Goal: Information Seeking & Learning: Learn about a topic

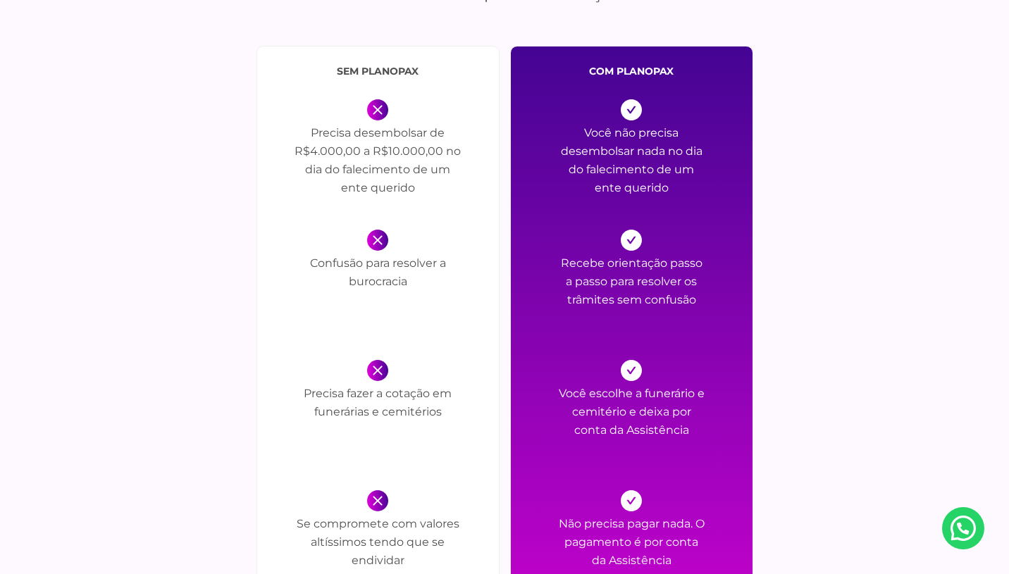
scroll to position [1632, 0]
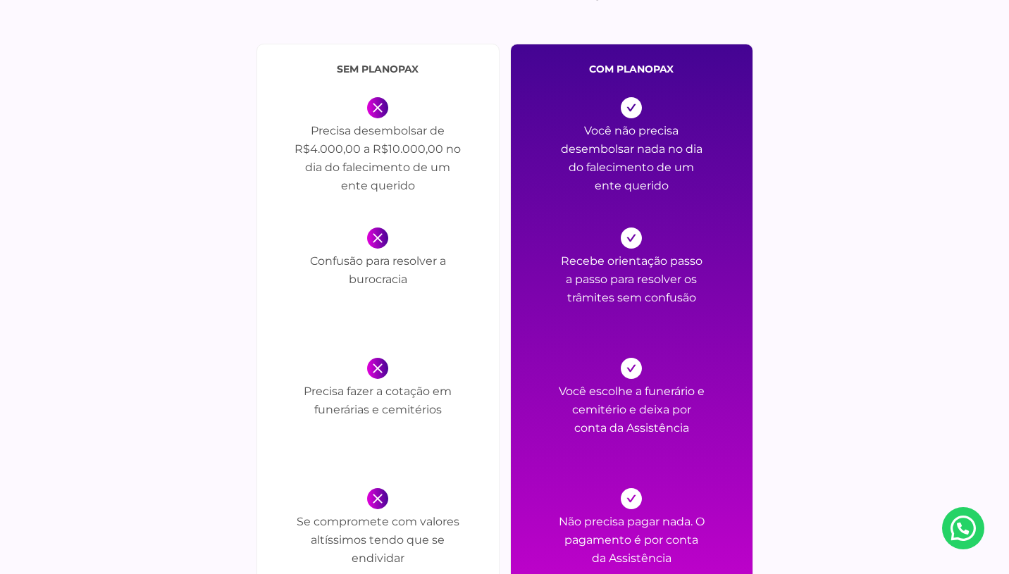
drag, startPoint x: 304, startPoint y: 130, endPoint x: 422, endPoint y: 191, distance: 133.0
click at [422, 191] on p "Precisa desembolsar de R$4.000,00 a R$10.000,00 no dia do falecimento de um ent…" at bounding box center [377, 161] width 169 height 78
click at [410, 191] on p "Precisa desembolsar de R$4.000,00 a R$10.000,00 no dia do falecimento de um ent…" at bounding box center [377, 161] width 169 height 78
click at [435, 204] on div "sem PlanoPax Precisa desembolsar de R$4.000,00 a R$10.000,00 no dia do falecime…" at bounding box center [378, 406] width 243 height 724
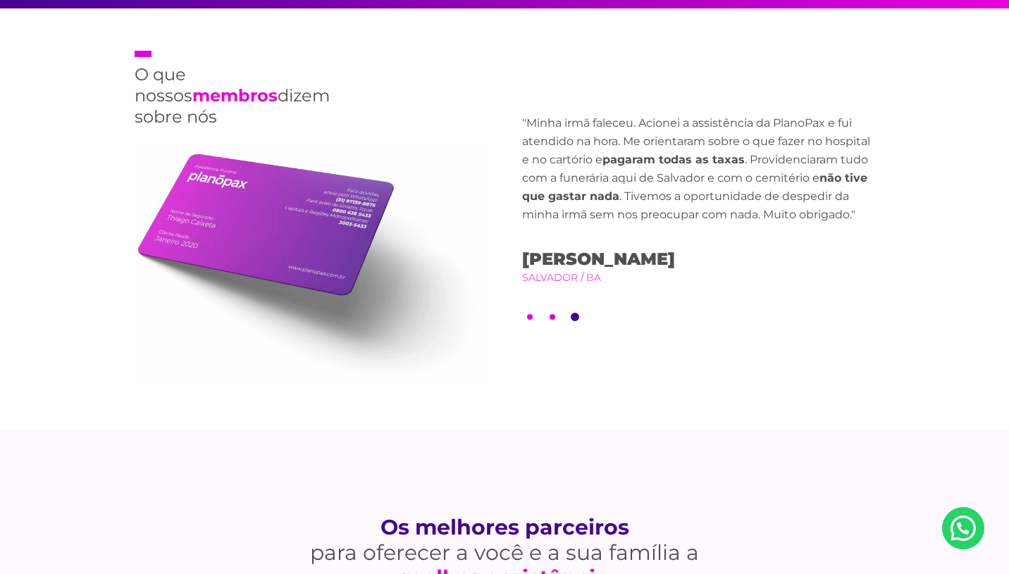
scroll to position [3310, 0]
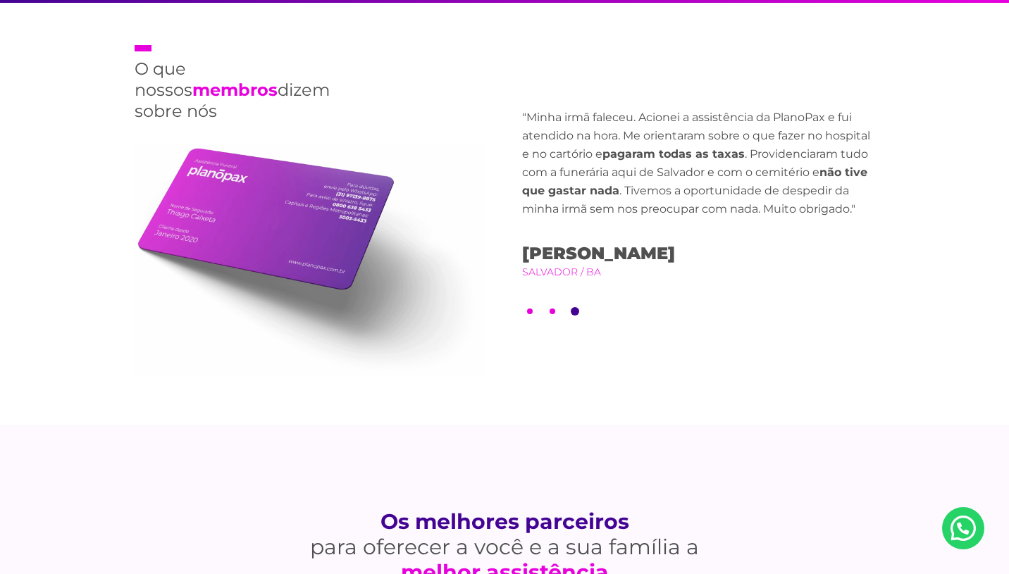
click at [560, 307] on ul "1 2 3" at bounding box center [698, 311] width 352 height 8
click at [555, 307] on li "2" at bounding box center [552, 311] width 8 height 8
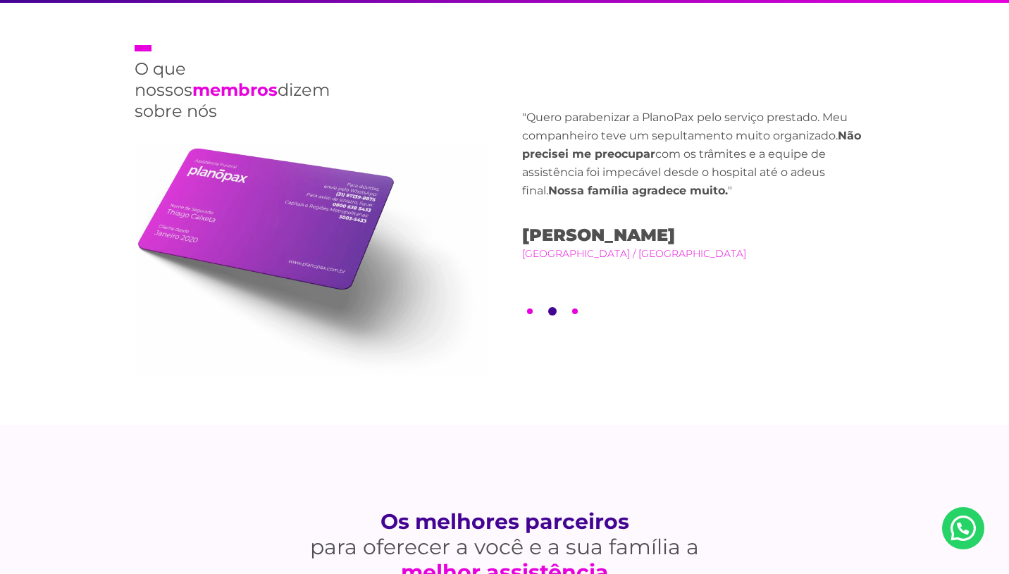
click at [532, 309] on button "1" at bounding box center [530, 312] width 6 height 6
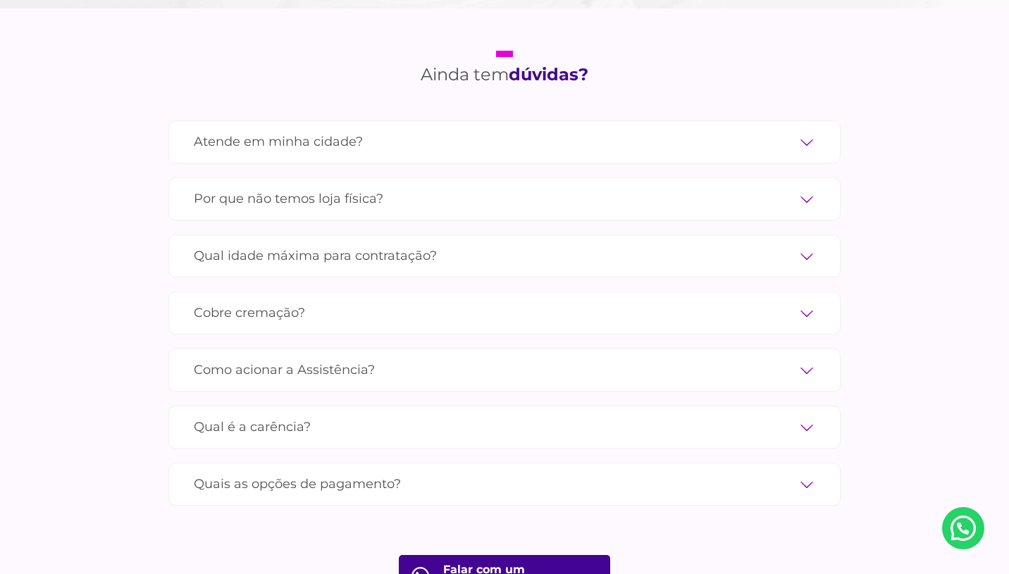
scroll to position [4691, 0]
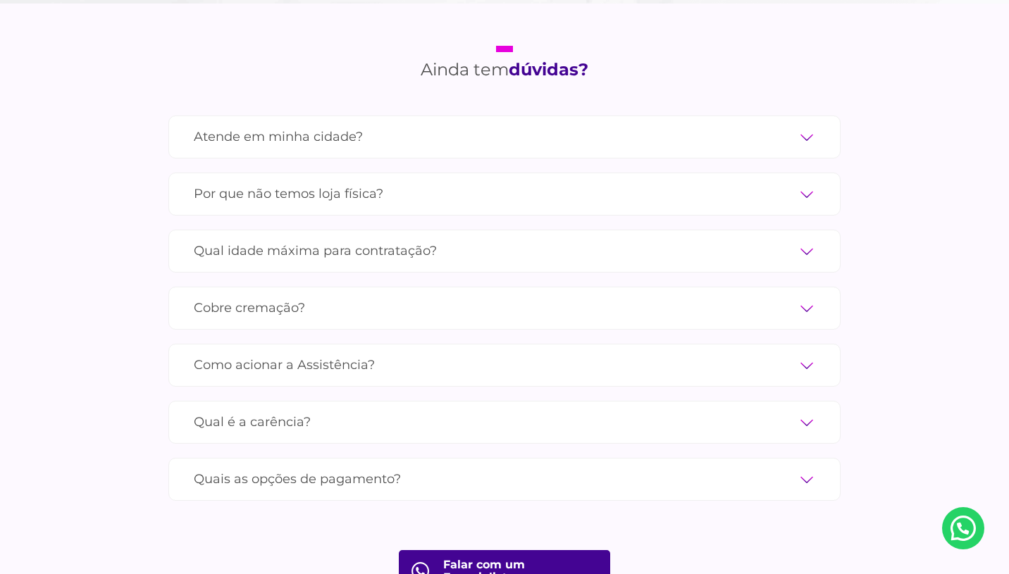
click at [300, 125] on label "Atende em minha cidade?" at bounding box center [505, 137] width 622 height 25
click at [0, 0] on input "Atende em minha cidade?" at bounding box center [0, 0] width 0 height 0
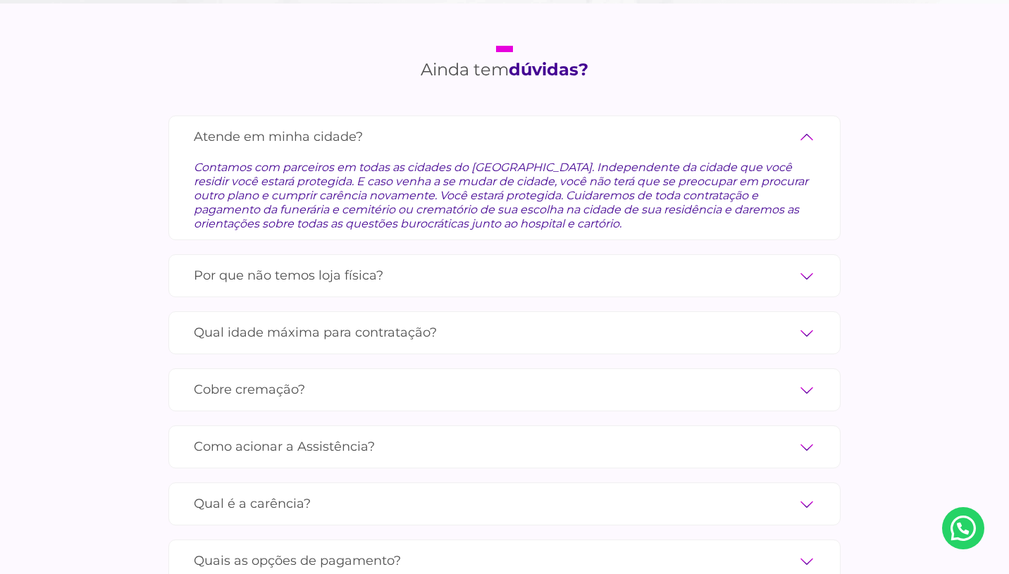
click at [300, 125] on label "Atende em minha cidade?" at bounding box center [505, 137] width 622 height 25
click at [0, 0] on input "Atende em minha cidade?" at bounding box center [0, 0] width 0 height 0
click at [319, 125] on label "Atende em minha cidade?" at bounding box center [505, 137] width 622 height 25
click at [0, 0] on input "Atende em minha cidade?" at bounding box center [0, 0] width 0 height 0
click at [350, 125] on label "Atende em minha cidade?" at bounding box center [505, 137] width 622 height 25
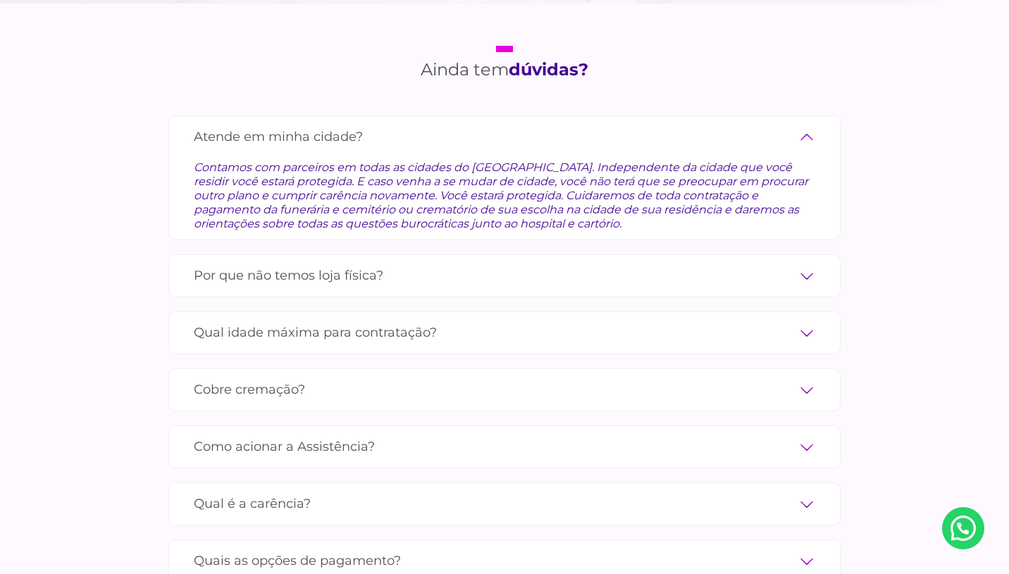
click at [0, 0] on input "Atende em minha cidade?" at bounding box center [0, 0] width 0 height 0
click at [816, 116] on div "Atende em minha cidade? Contamos com parceiros em todas as cidades do [GEOGRAPH…" at bounding box center [504, 178] width 672 height 125
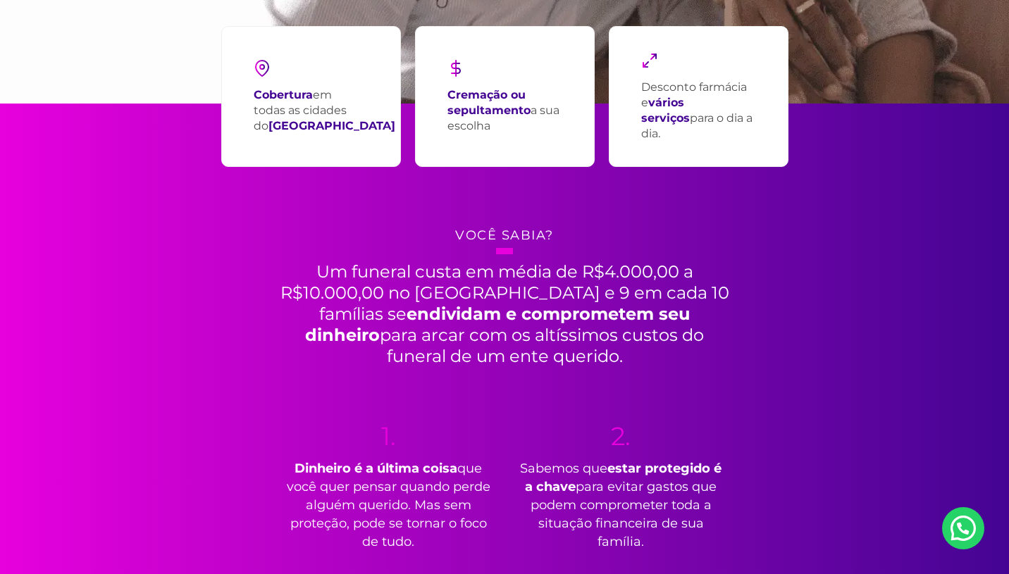
scroll to position [0, 0]
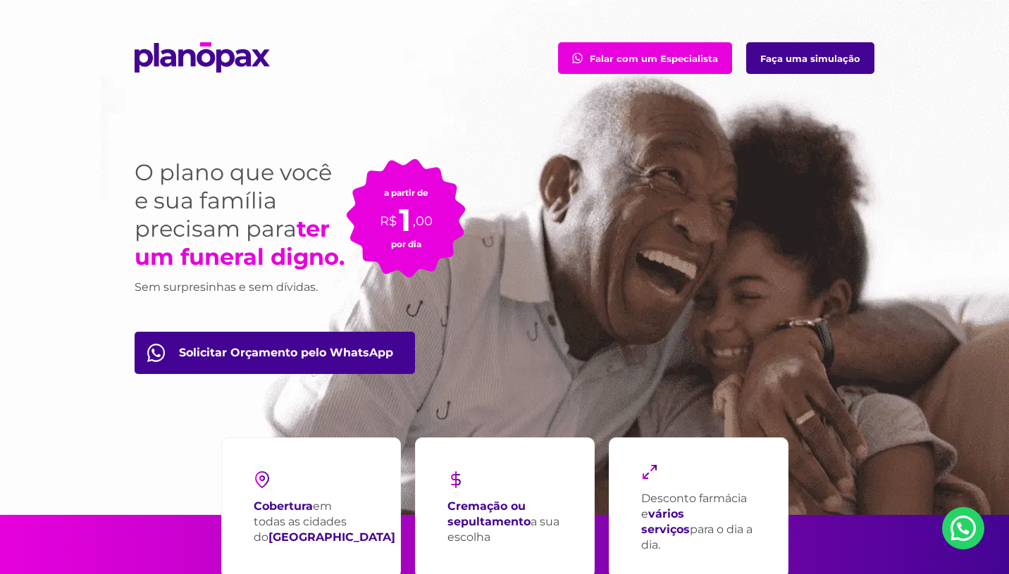
click at [795, 63] on link "Faça uma simulação" at bounding box center [810, 58] width 128 height 32
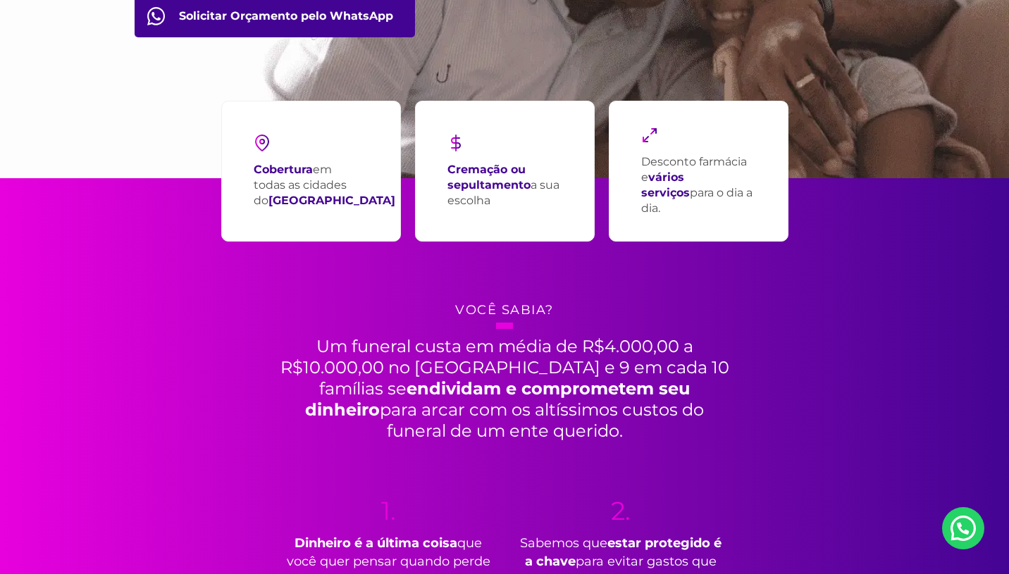
scroll to position [358, 0]
